Goal: Information Seeking & Learning: Understand process/instructions

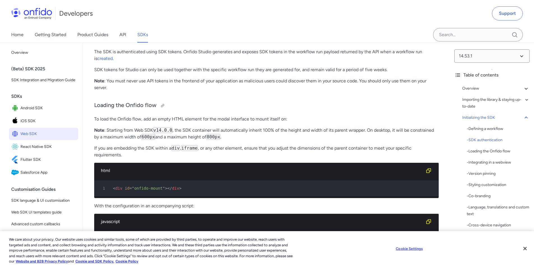
scroll to position [1234, 0]
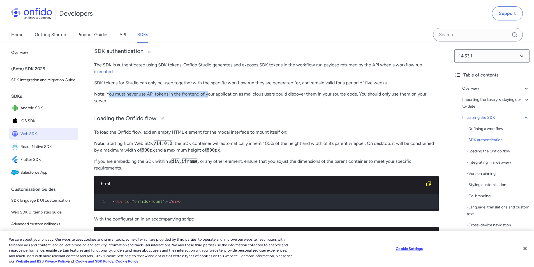
drag, startPoint x: 110, startPoint y: 112, endPoint x: 209, endPoint y: 111, distance: 99.3
click at [209, 104] on p "Note : You must never use API tokens in the frontend of your application as mal…" at bounding box center [266, 97] width 345 height 13
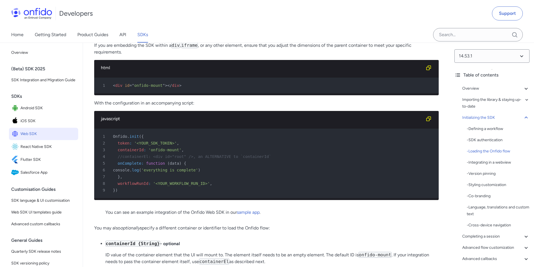
scroll to position [1430, 0]
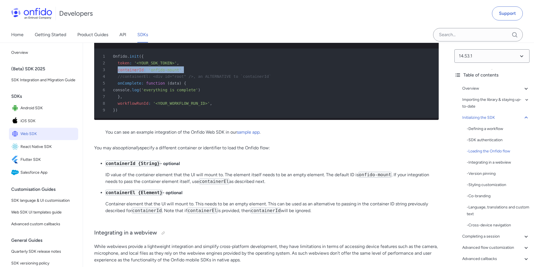
drag, startPoint x: 119, startPoint y: 87, endPoint x: 203, endPoint y: 91, distance: 84.5
click at [203, 73] on div "3 containerId : 'onfido-mount' ," at bounding box center [263, 69] width 335 height 7
click at [274, 73] on div "3 containerId : 'onfido-mount' ," at bounding box center [263, 69] width 335 height 7
click at [325, 66] on div "2 token : '<YOUR_SDK_TOKEN>' ," at bounding box center [263, 63] width 335 height 7
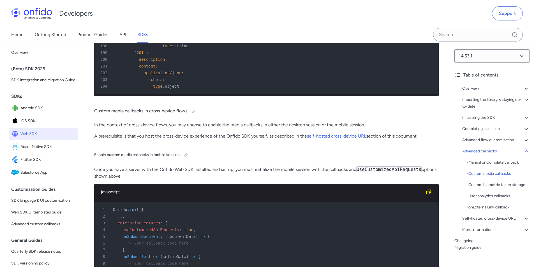
scroll to position [12508, 0]
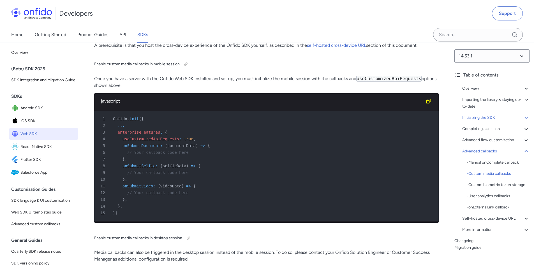
click at [474, 117] on div "Initializing the SDK" at bounding box center [495, 117] width 67 height 7
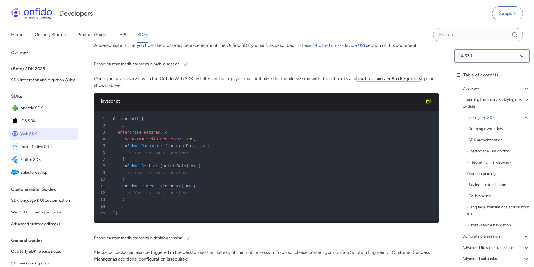
scroll to position [1086, 0]
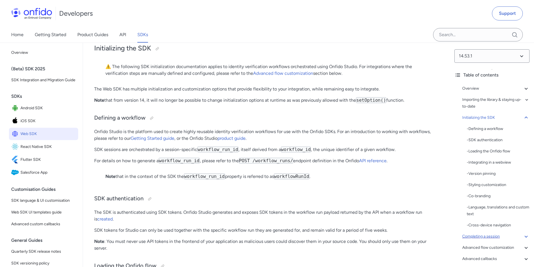
click at [479, 238] on div "Completing a session" at bounding box center [495, 236] width 67 height 7
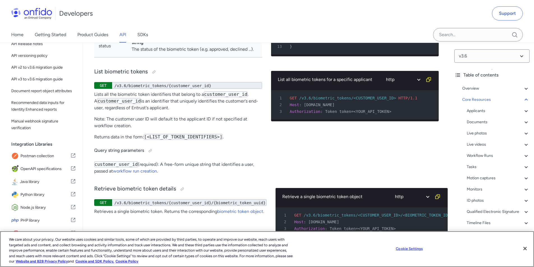
scroll to position [19195, 0]
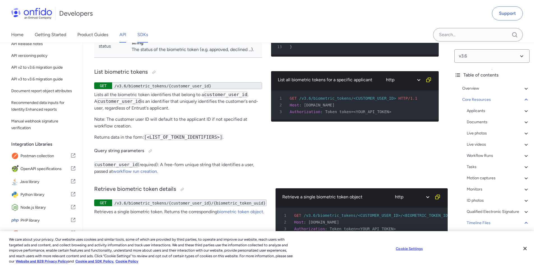
click at [139, 33] on link "SDKs" at bounding box center [142, 35] width 11 height 16
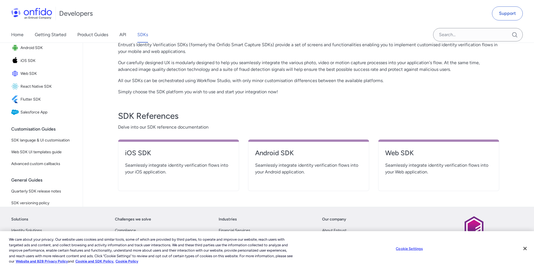
scroll to position [124, 0]
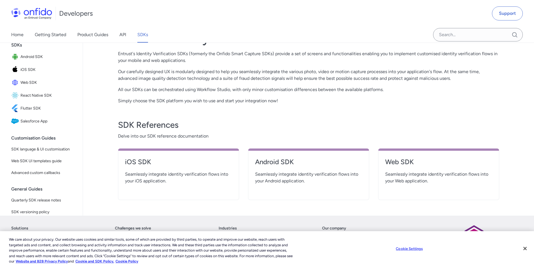
click at [120, 37] on link "API" at bounding box center [122, 35] width 7 height 16
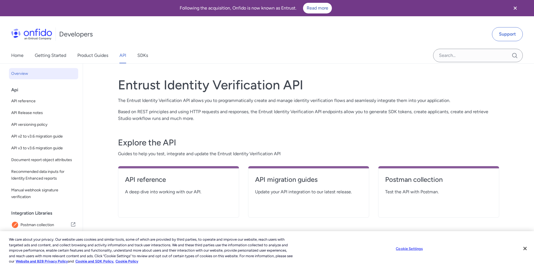
scroll to position [124, 0]
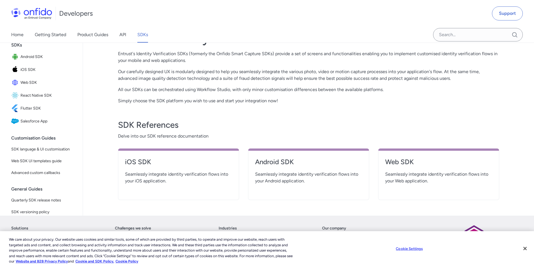
select select "http"
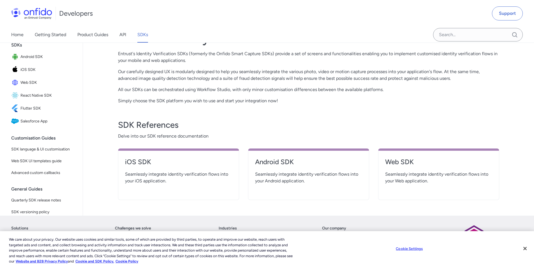
select select "http"
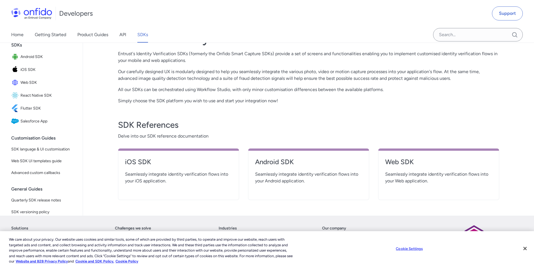
select select "http"
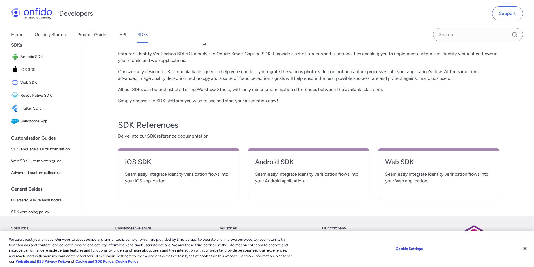
select select "http"
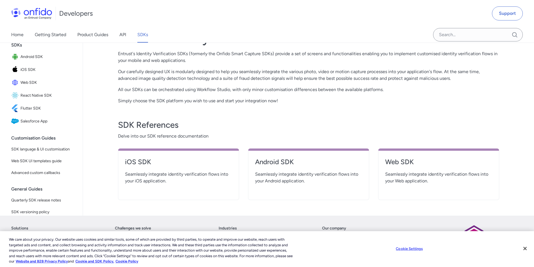
select select "http"
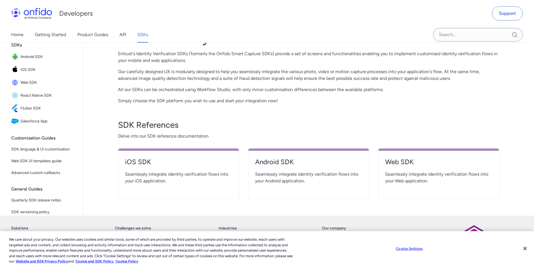
select select "http"
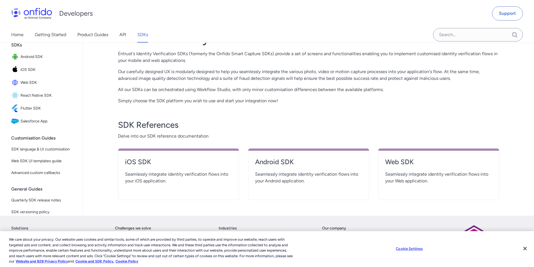
select select "http"
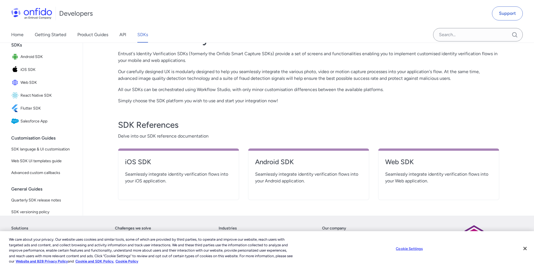
select select "http"
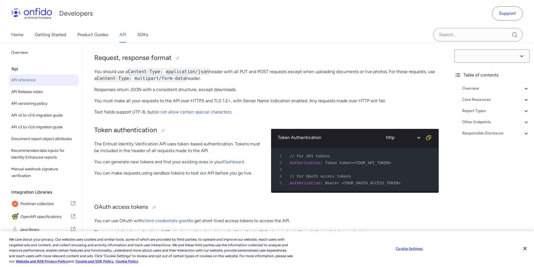
select select "3.6.0"
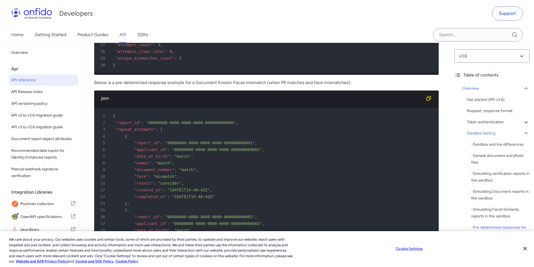
scroll to position [3131, 0]
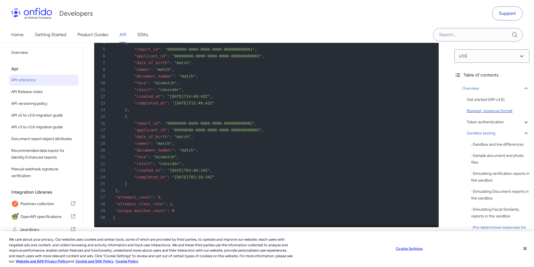
click at [491, 108] on div "Request, response format" at bounding box center [498, 111] width 63 height 7
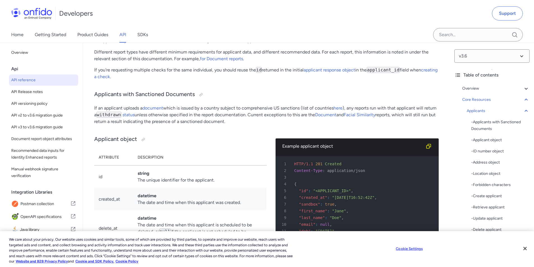
scroll to position [5613, 0]
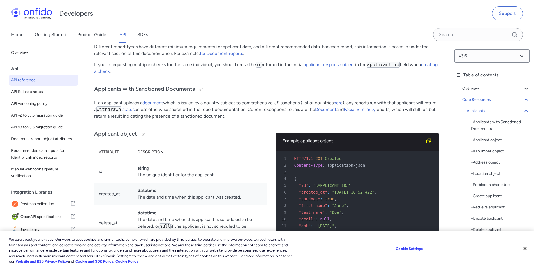
click at [133, 24] on div at bounding box center [132, 22] width 4 height 4
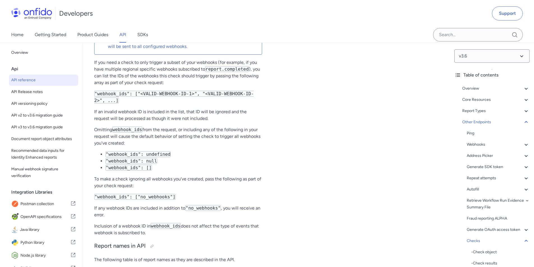
scroll to position [51947, 0]
